Goal: Task Accomplishment & Management: Complete application form

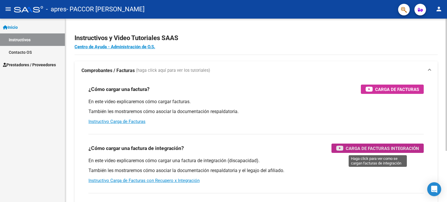
click at [398, 147] on span "Carga de Facturas Integración" at bounding box center [382, 148] width 73 height 7
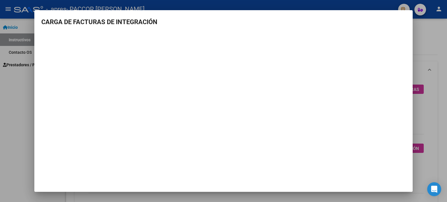
click at [430, 43] on div at bounding box center [223, 101] width 447 height 202
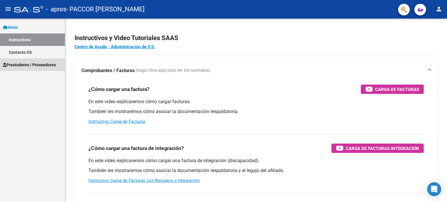
click at [27, 64] on span "Prestadores / Proveedores" at bounding box center [29, 65] width 53 height 6
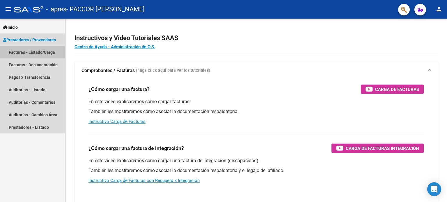
click at [34, 51] on link "Facturas - Listado/Carga" at bounding box center [32, 52] width 65 height 13
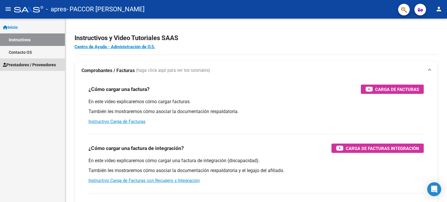
click at [22, 64] on span "Prestadores / Proveedores" at bounding box center [29, 65] width 53 height 6
click at [19, 66] on span "Prestadores / Proveedores" at bounding box center [29, 65] width 53 height 6
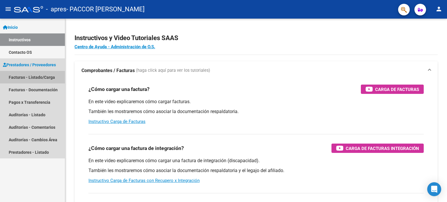
click at [32, 77] on link "Facturas - Listado/Carga" at bounding box center [32, 77] width 65 height 13
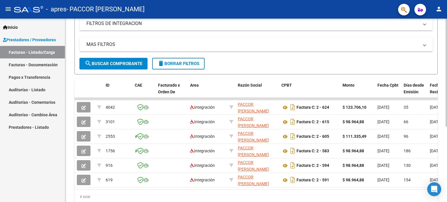
scroll to position [104, 0]
click at [446, 124] on div at bounding box center [445, 135] width 1 height 108
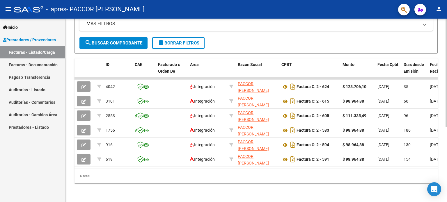
click at [445, 145] on div at bounding box center [445, 148] width 1 height 108
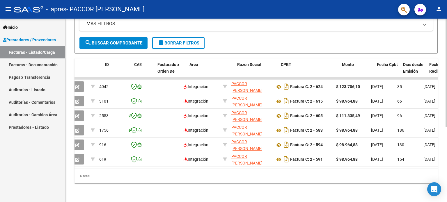
scroll to position [0, 0]
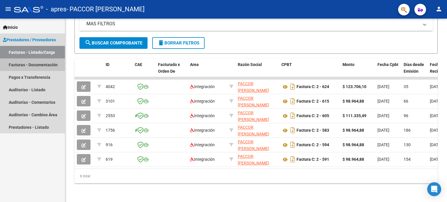
click at [25, 65] on link "Facturas - Documentación" at bounding box center [32, 64] width 65 height 13
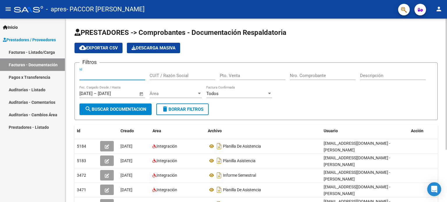
click at [87, 78] on input "Id" at bounding box center [112, 75] width 66 height 5
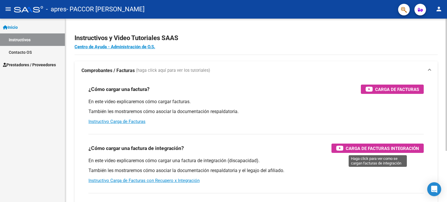
click at [384, 148] on span "Carga de Facturas Integración" at bounding box center [382, 148] width 73 height 7
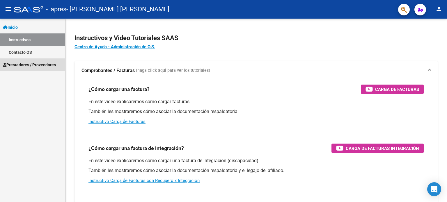
click at [31, 63] on span "Prestadores / Proveedores" at bounding box center [29, 65] width 53 height 6
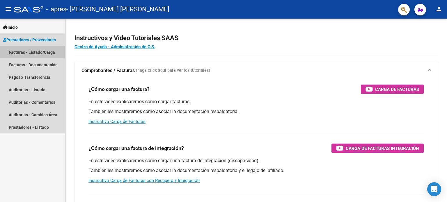
click at [33, 53] on link "Facturas - Listado/Carga" at bounding box center [32, 52] width 65 height 13
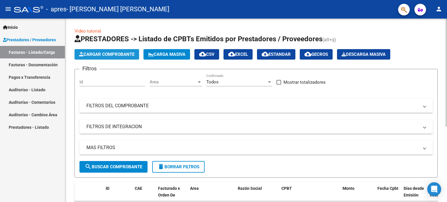
click at [101, 53] on span "Cargar Comprobante" at bounding box center [106, 54] width 55 height 5
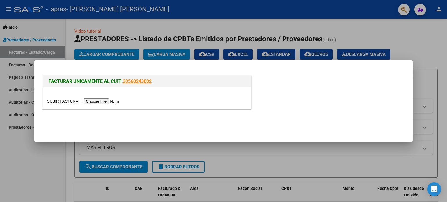
click at [113, 101] on input "file" at bounding box center [84, 101] width 74 height 6
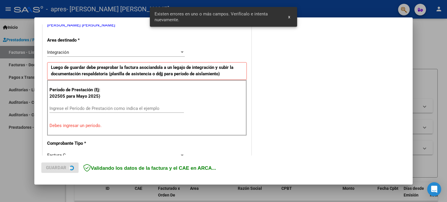
scroll to position [125, 0]
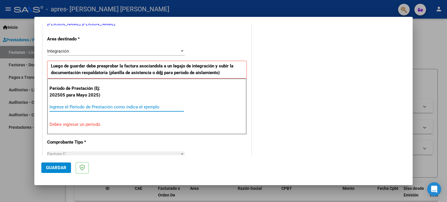
click at [51, 106] on input "Ingrese el Período de Prestación como indica el ejemplo" at bounding box center [116, 106] width 134 height 5
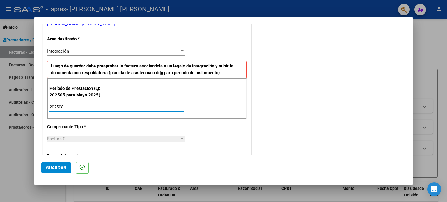
type input "202508"
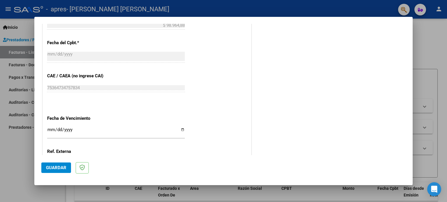
scroll to position [318, 0]
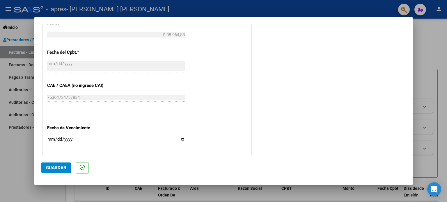
click at [180, 138] on input "Ingresar la fecha" at bounding box center [116, 141] width 138 height 9
type input "[DATE]"
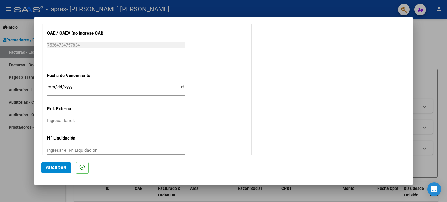
scroll to position [380, 0]
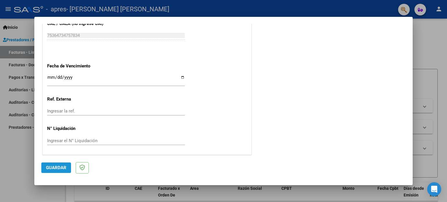
click at [56, 167] on span "Guardar" at bounding box center [56, 167] width 20 height 5
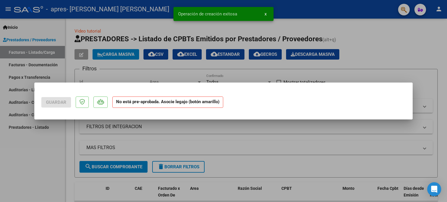
scroll to position [0, 0]
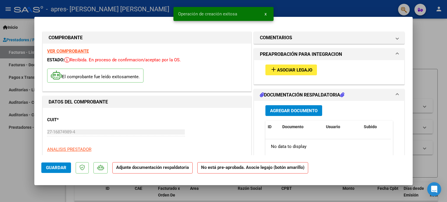
click at [291, 95] on h1 "DOCUMENTACIÓN RESPALDATORIA" at bounding box center [302, 95] width 84 height 7
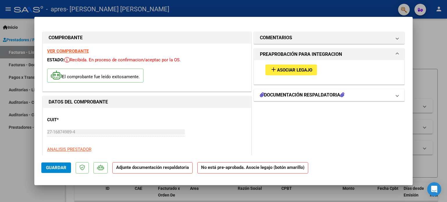
click at [293, 95] on h1 "DOCUMENTACIÓN RESPALDATORIA" at bounding box center [302, 95] width 84 height 7
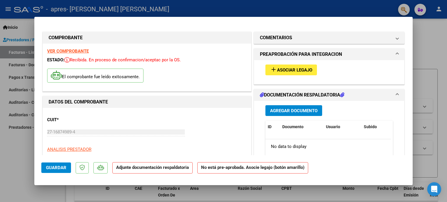
click at [147, 170] on strong "Adjunte documentación respaldatoria" at bounding box center [152, 167] width 73 height 5
click at [289, 112] on span "Agregar Documento" at bounding box center [293, 110] width 47 height 5
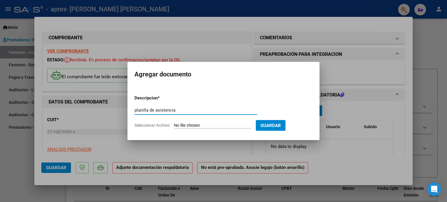
type input "planilla de asistencia"
click at [179, 126] on input "Seleccionar Archivo" at bounding box center [212, 126] width 77 height 6
type input "C:\fakepath\Asist [PERSON_NAME].jpeg"
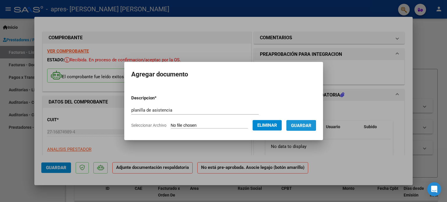
click at [311, 123] on span "Guardar" at bounding box center [301, 125] width 20 height 5
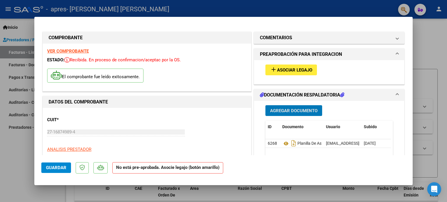
click at [282, 69] on span "Asociar Legajo" at bounding box center [294, 69] width 35 height 5
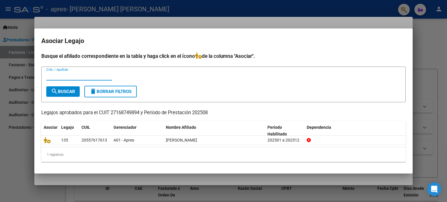
click at [48, 76] on input "CUIL / Apellido" at bounding box center [79, 75] width 66 height 5
type input "27168749894"
click at [361, 79] on div "27168749894 CUIL / Apellido" at bounding box center [223, 79] width 354 height 14
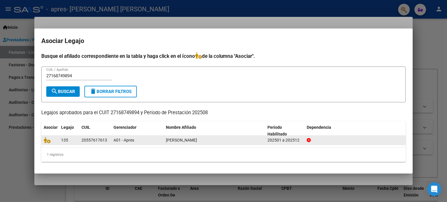
click at [220, 138] on div "[PERSON_NAME]" at bounding box center [214, 140] width 97 height 7
click at [45, 141] on icon at bounding box center [47, 140] width 7 height 6
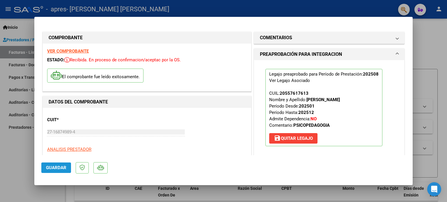
click at [63, 169] on span "Guardar" at bounding box center [56, 167] width 20 height 5
